Goal: Transaction & Acquisition: Subscribe to service/newsletter

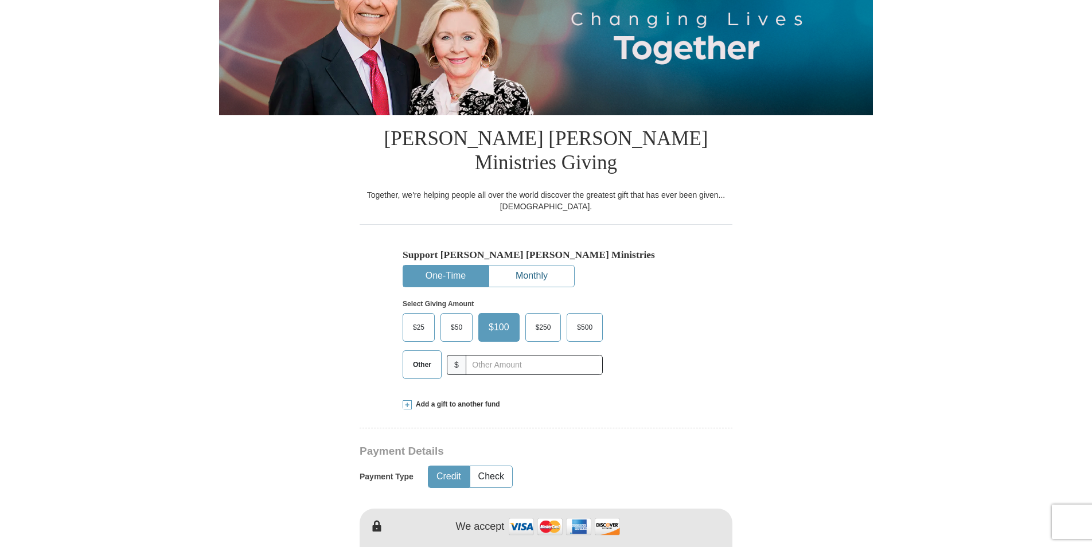
click at [521, 266] on button "Monthly" at bounding box center [531, 276] width 85 height 21
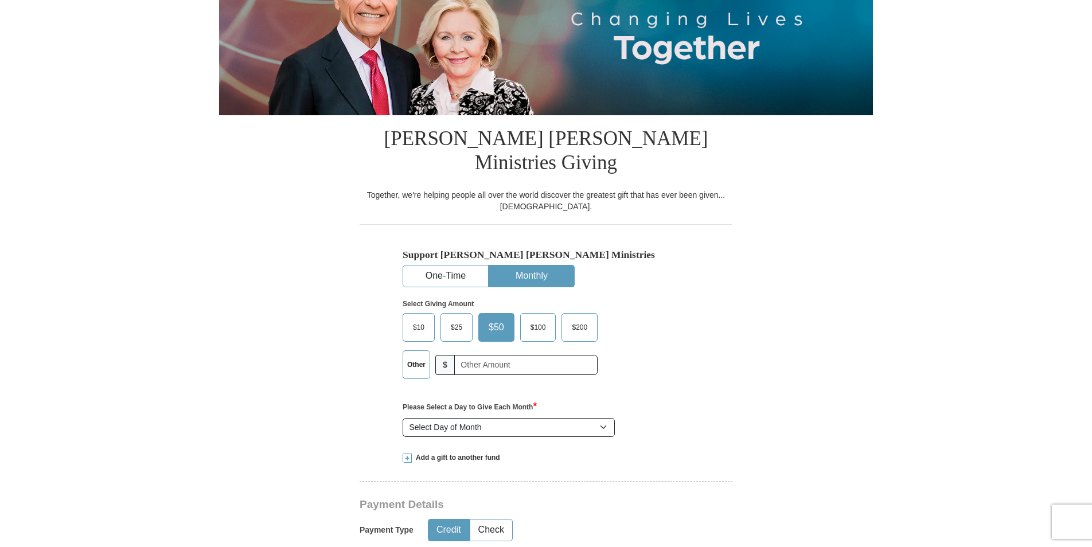
click at [418, 351] on label "Other" at bounding box center [416, 365] width 26 height 28
click at [0, 0] on input "Other" at bounding box center [0, 0] width 0 height 0
type input "30.00"
click at [607, 418] on select "Select Day of Month 1 2 3 4 5 6 7 8 9 10 11 12 13 14 15 16 17 18 19 20 21 22 23…" at bounding box center [509, 428] width 212 height 20
select select "15"
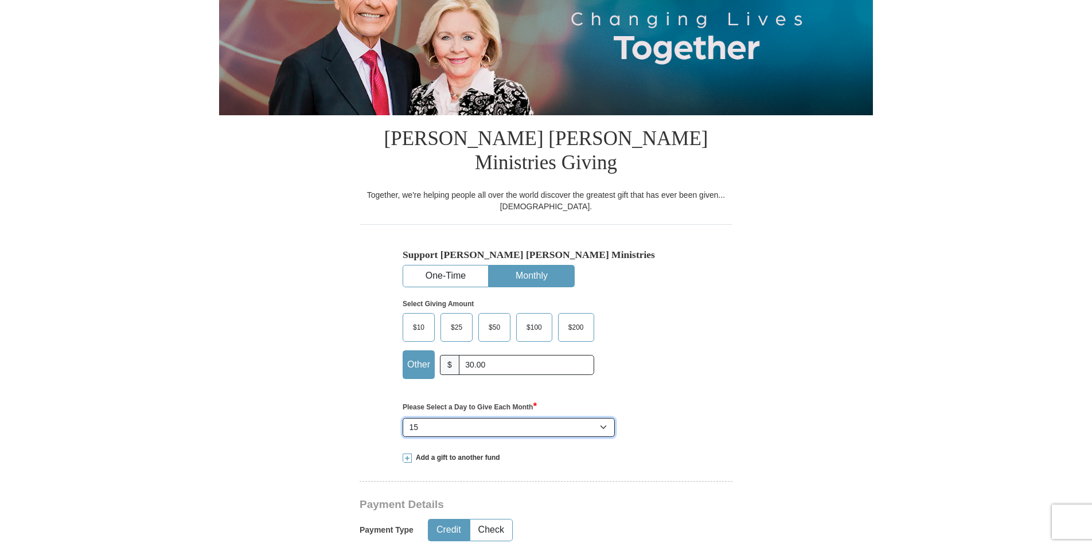
click at [403, 418] on select "Select Day of Month 1 2 3 4 5 6 7 8 9 10 11 12 13 14 15 16 17 18 19 20 21 22 23…" at bounding box center [509, 428] width 212 height 20
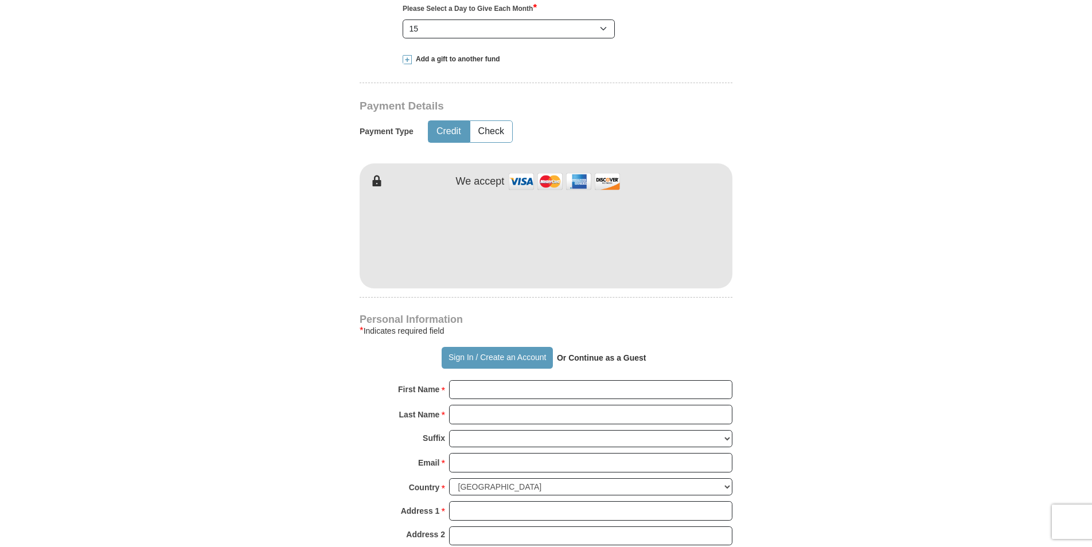
scroll to position [574, 0]
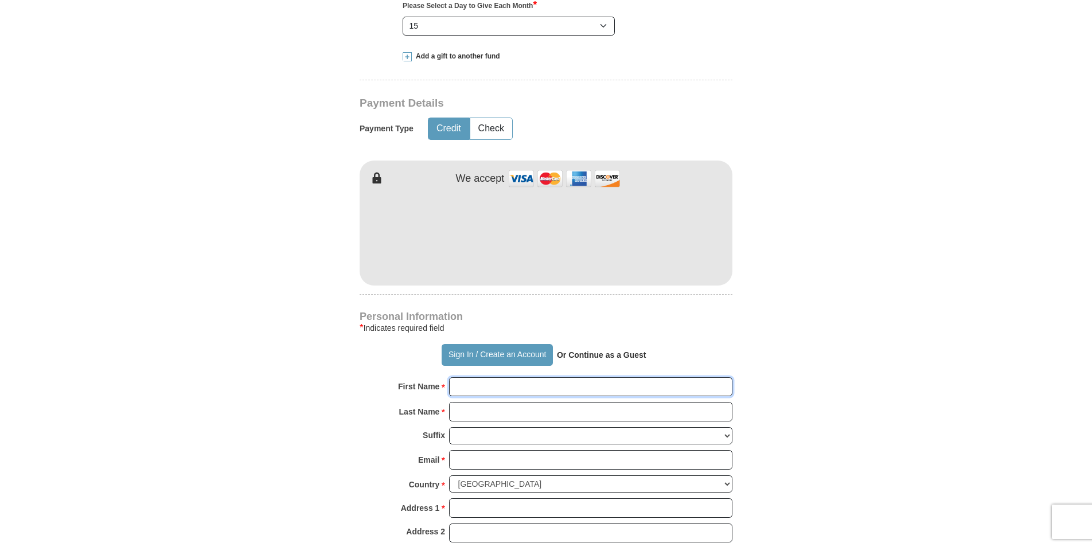
click at [470, 377] on input "First Name *" at bounding box center [590, 387] width 283 height 20
type input "[PERSON_NAME]"
type input "[EMAIL_ADDRESS][DOMAIN_NAME]"
type input "[STREET_ADDRESS][PERSON_NAME]"
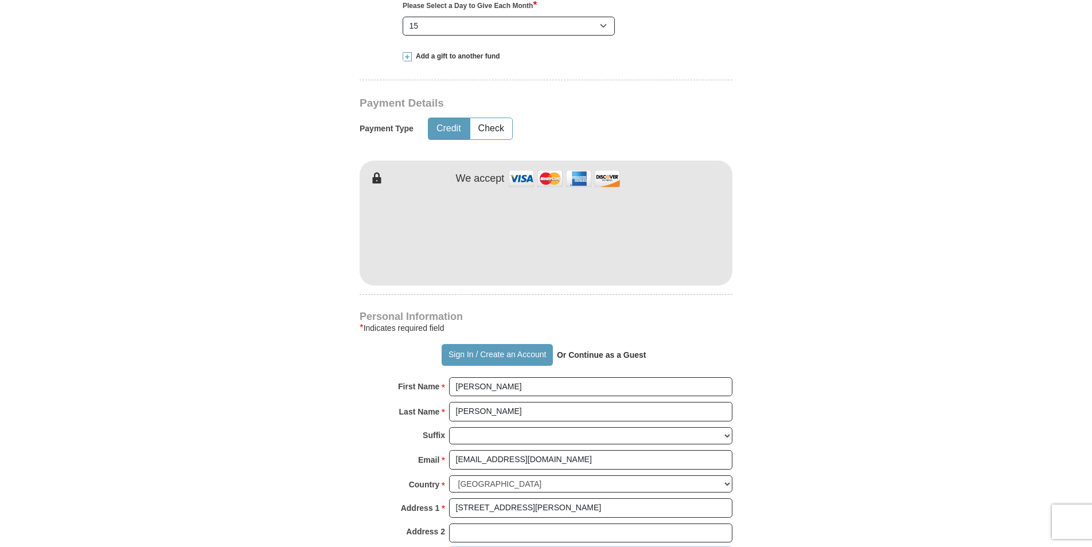
type input "HUDSONVILLE"
type input "49426"
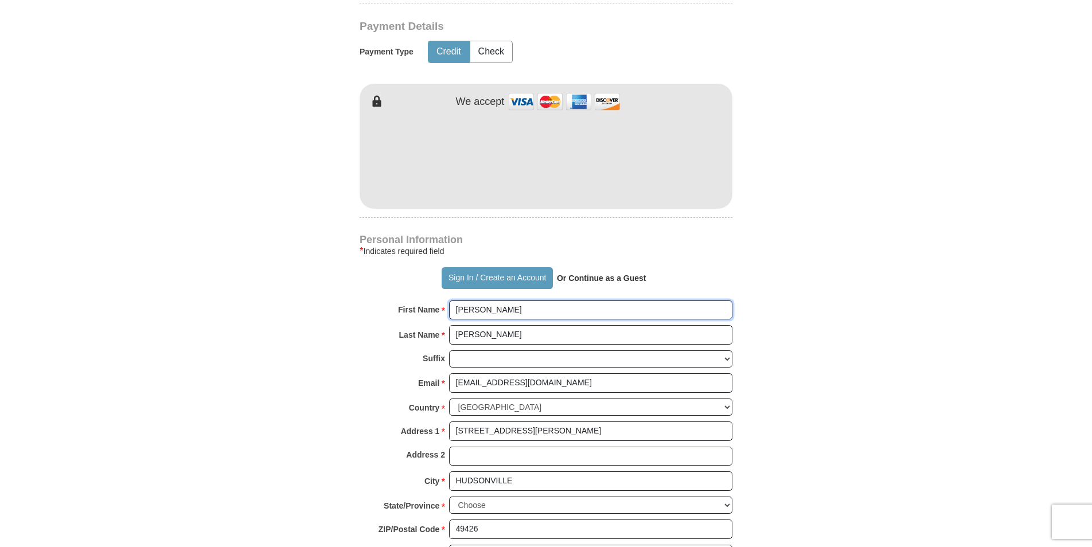
scroll to position [803, 0]
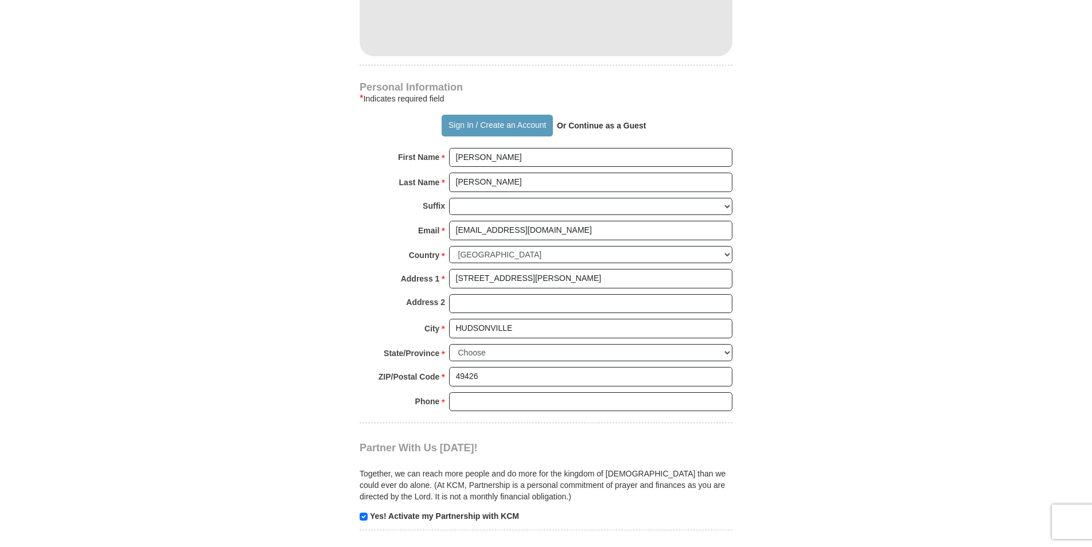
click at [447, 392] on div "Phone * *" at bounding box center [432, 404] width 34 height 25
click at [458, 392] on input "Phone * *" at bounding box center [590, 402] width 283 height 20
type input "6168931862"
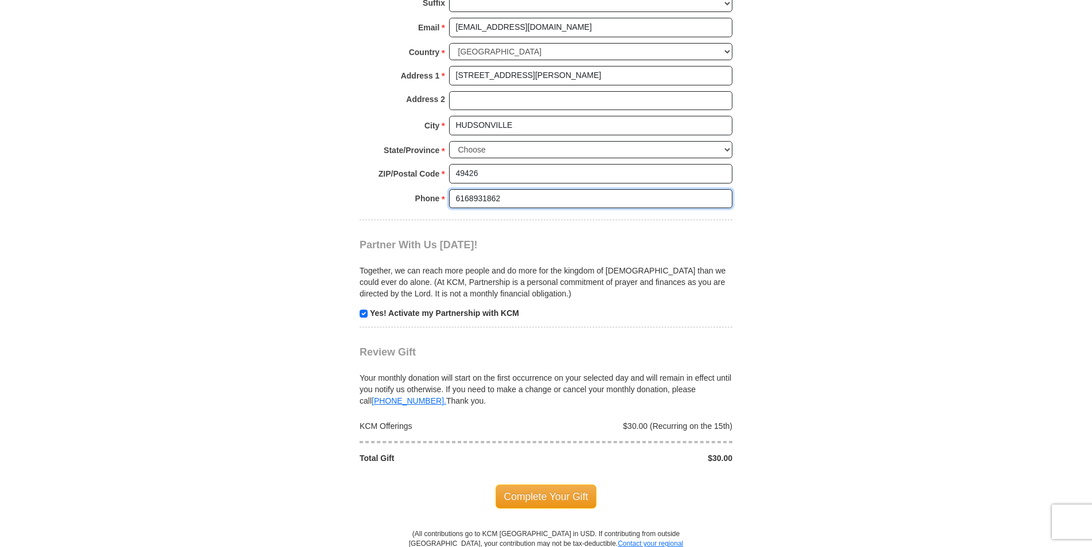
scroll to position [1033, 0]
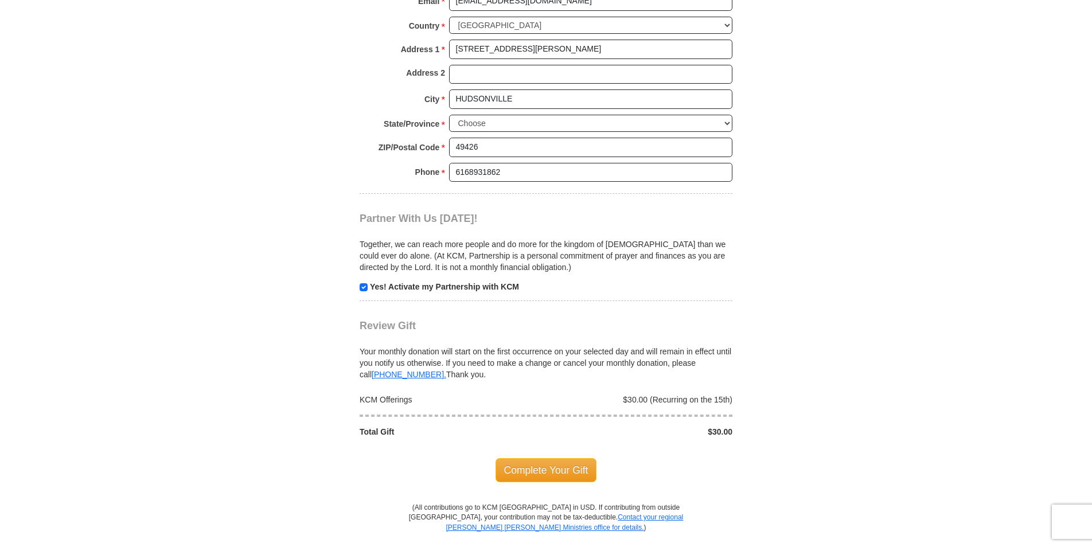
click at [529, 458] on span "Complete Your Gift" at bounding box center [547, 470] width 102 height 24
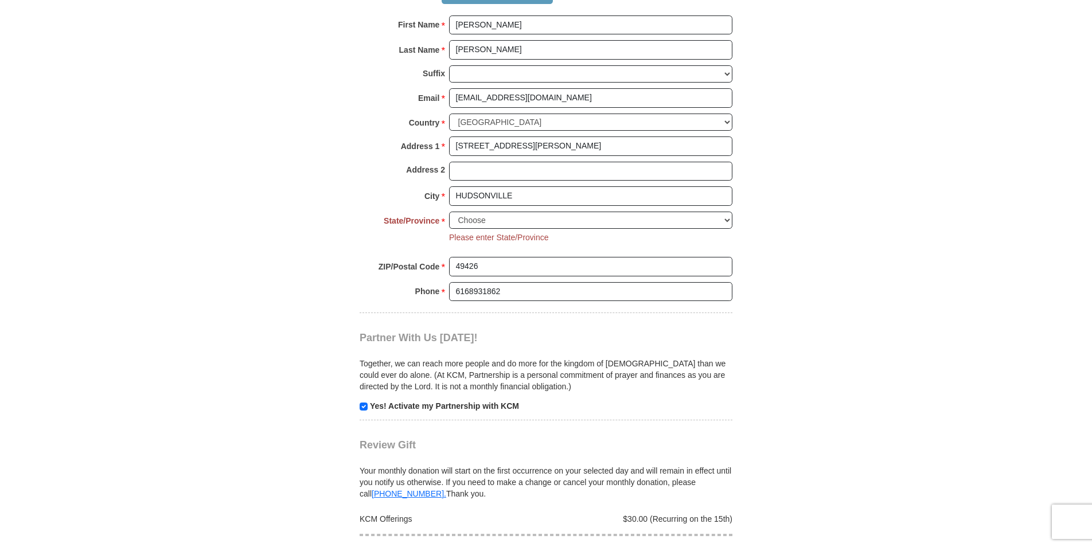
scroll to position [826, 0]
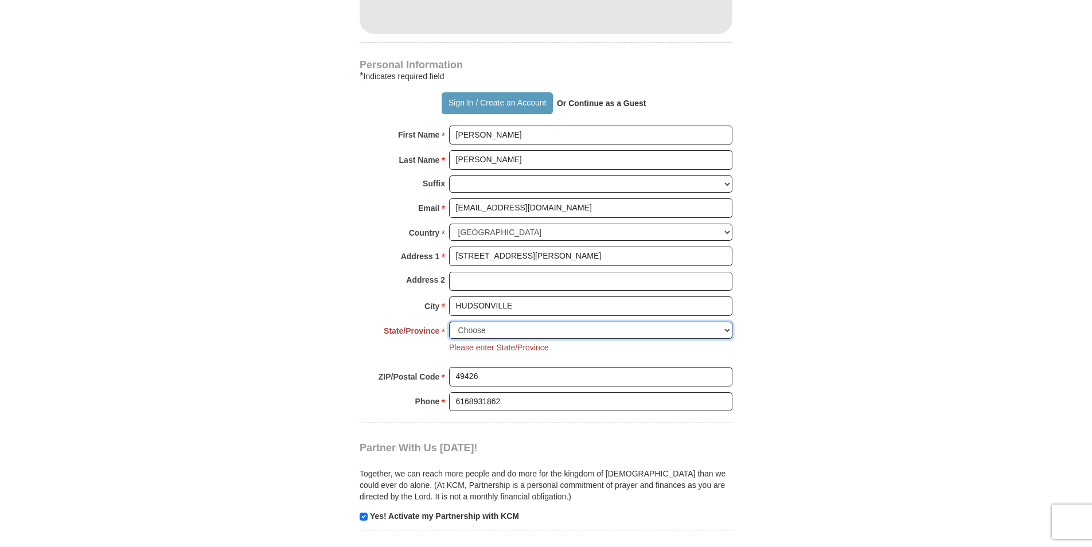
click at [543, 322] on select "Choose [US_STATE] [US_STATE] [US_STATE] [US_STATE] [US_STATE] Armed Forces Amer…" at bounding box center [590, 331] width 283 height 18
select select "MI"
click at [449, 322] on select "Choose [US_STATE] [US_STATE] [US_STATE] [US_STATE] [US_STATE] Armed Forces Amer…" at bounding box center [590, 331] width 283 height 18
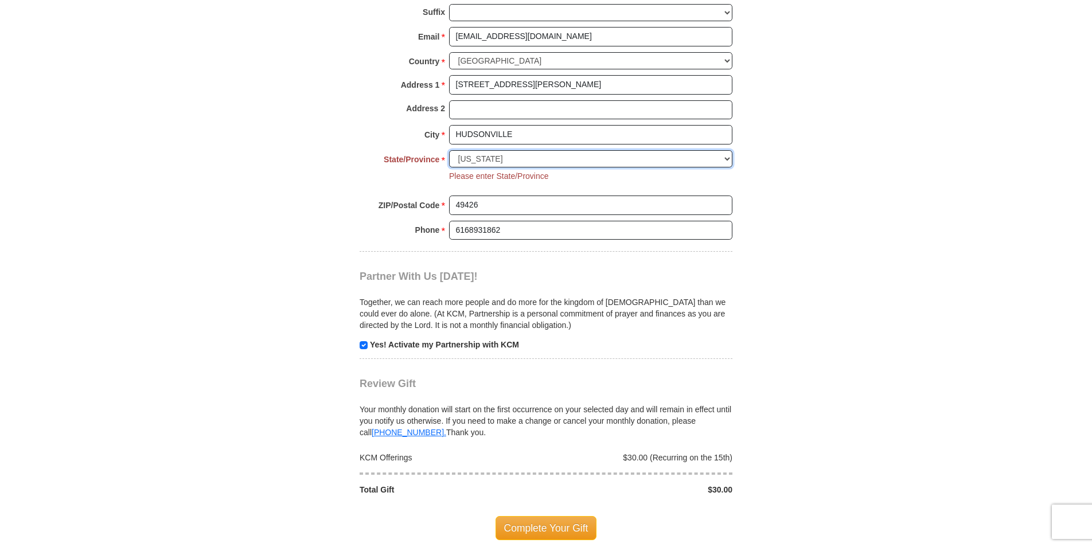
scroll to position [998, 0]
click at [546, 516] on span "Complete Your Gift" at bounding box center [547, 528] width 102 height 24
